Goal: Information Seeking & Learning: Learn about a topic

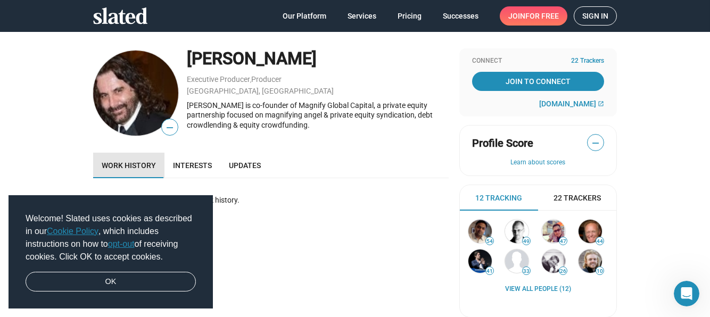
click at [125, 159] on link "Work history" at bounding box center [128, 166] width 71 height 26
click at [132, 161] on span "Work history" at bounding box center [129, 165] width 54 height 9
click at [242, 162] on span "Updates" at bounding box center [245, 165] width 32 height 9
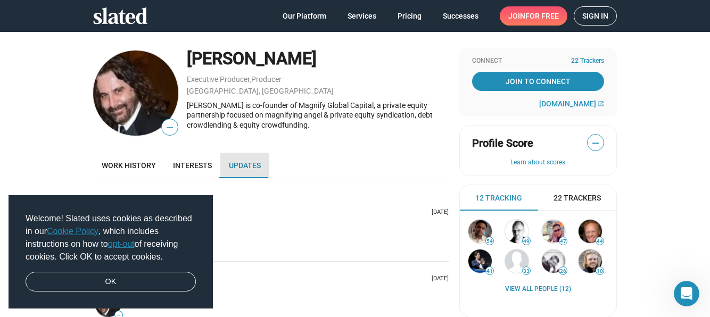
click at [237, 162] on span "Updates" at bounding box center [245, 165] width 32 height 9
click at [108, 280] on link "OK" at bounding box center [111, 282] width 170 height 20
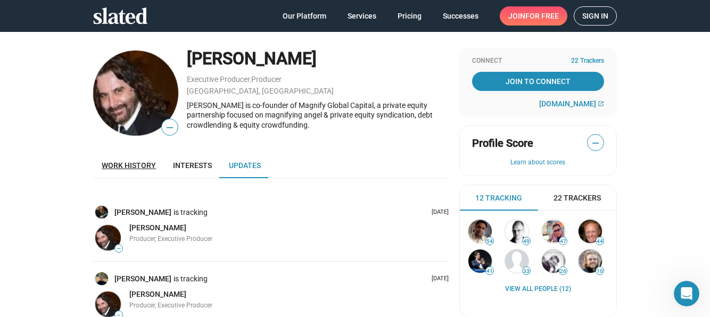
click at [116, 165] on span "Work history" at bounding box center [129, 165] width 54 height 9
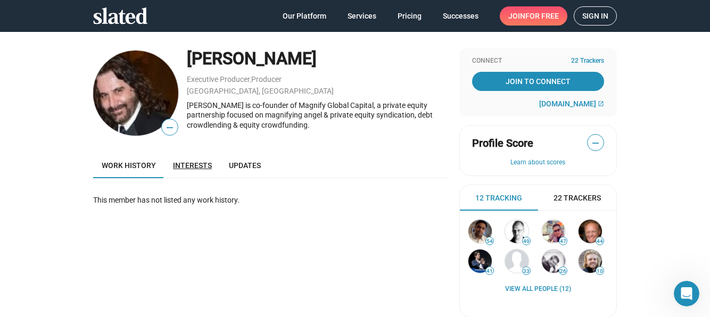
click at [185, 164] on span "Interests" at bounding box center [192, 165] width 39 height 9
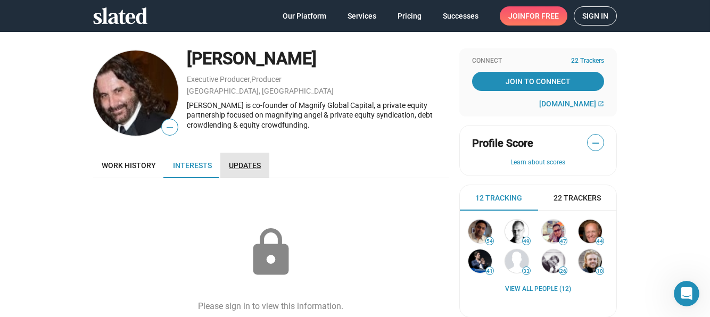
click at [234, 161] on span "Updates" at bounding box center [245, 165] width 32 height 9
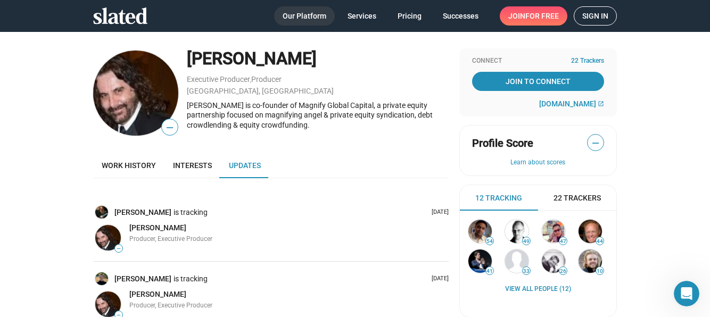
click at [300, 14] on span "Our Platform" at bounding box center [305, 15] width 44 height 19
